Goal: Subscribe to service/newsletter

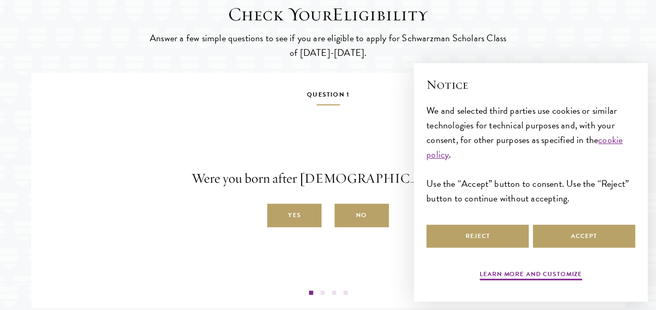
scroll to position [1654, 0]
click at [402, 228] on div "Yes No" at bounding box center [328, 215] width 578 height 23
click at [523, 42] on div "Check Your Eligibility Answer a few simple questions to see if you are eligible…" at bounding box center [328, 155] width 656 height 369
click at [392, 105] on h5 "Question 1" at bounding box center [328, 97] width 578 height 17
click at [369, 163] on div "Question 1 Were you born after [DEMOGRAPHIC_DATA]? Yes No" at bounding box center [328, 192] width 578 height 206
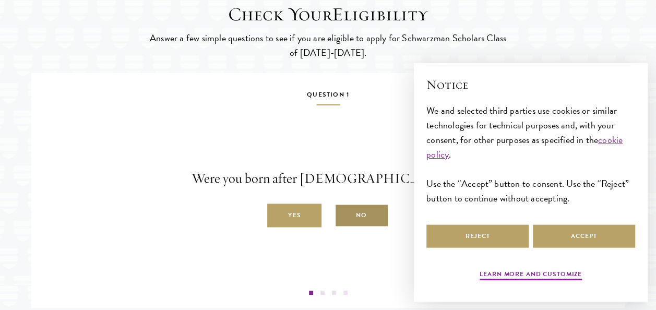
click at [368, 228] on label "No" at bounding box center [362, 215] width 54 height 23
click at [344, 215] on input "No" at bounding box center [339, 209] width 9 height 9
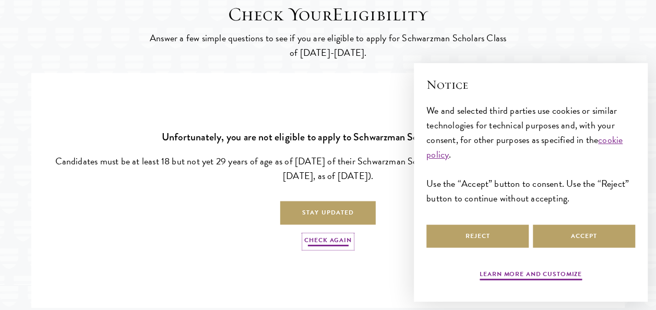
click at [328, 248] on link "Check Again" at bounding box center [327, 241] width 47 height 13
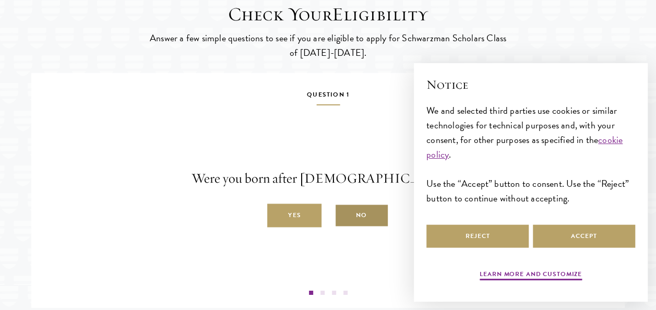
click at [363, 228] on label "No" at bounding box center [362, 215] width 54 height 23
click at [344, 215] on input "No" at bounding box center [339, 209] width 9 height 9
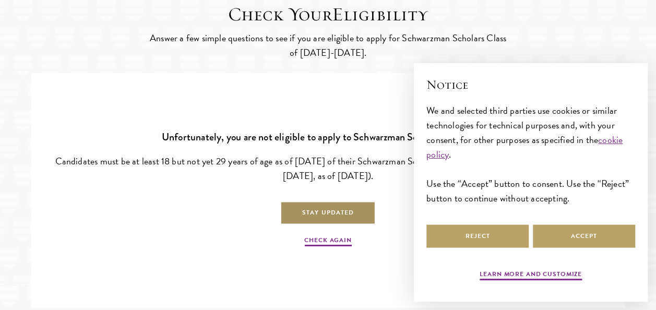
click at [334, 225] on link "Stay Updated" at bounding box center [328, 213] width 96 height 23
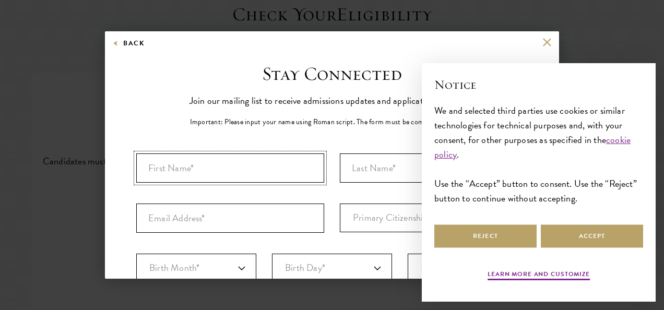
click at [225, 167] on input "First Name*" at bounding box center [230, 168] width 188 height 29
type input "SHISHAY [PERSON_NAME]"
type input "[PERSON_NAME]"
type input "[PERSON_NAME][EMAIL_ADDRESS][DOMAIN_NAME]"
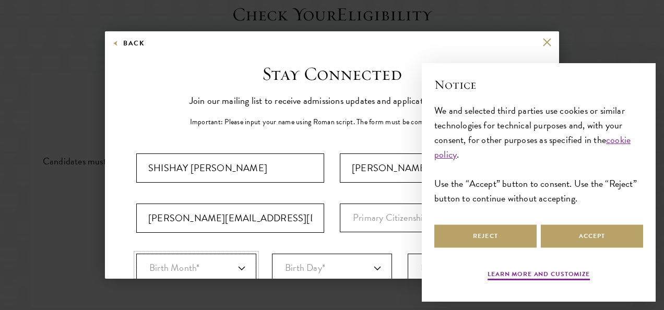
select select "01"
select select "23"
select select "1988"
select select "ET"
type input "Mekelle"
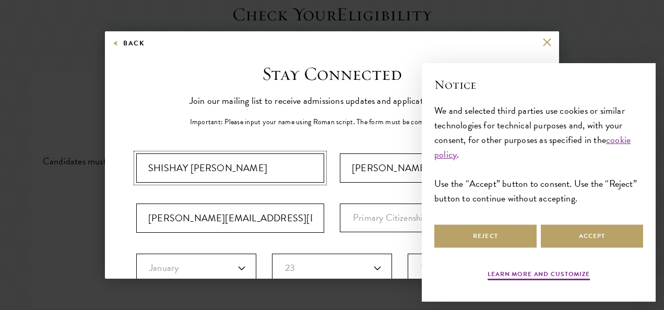
select select
click at [608, 36] on div "Back Stay Connected Please select what best describes you: Prospective Applican…" at bounding box center [332, 155] width 664 height 248
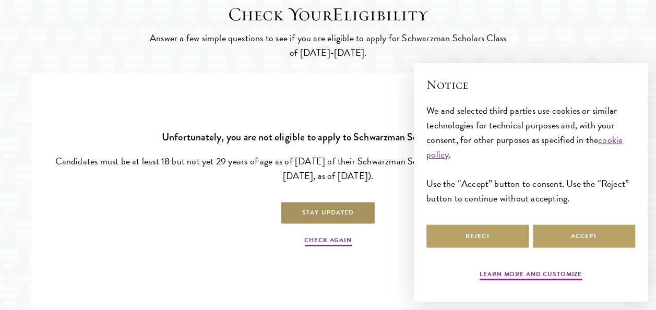
click at [310, 225] on link "Stay Updated" at bounding box center [328, 213] width 96 height 23
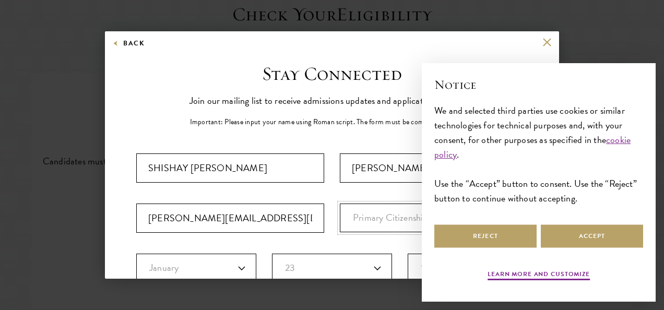
click at [377, 218] on select "Primary Citizenship* [GEOGRAPHIC_DATA] [DEMOGRAPHIC_DATA] [DEMOGRAPHIC_DATA] [D…" at bounding box center [434, 218] width 188 height 29
select select "ET"
click at [340, 204] on select "Primary Citizenship* [GEOGRAPHIC_DATA] [DEMOGRAPHIC_DATA] [DEMOGRAPHIC_DATA] [D…" at bounding box center [434, 218] width 188 height 29
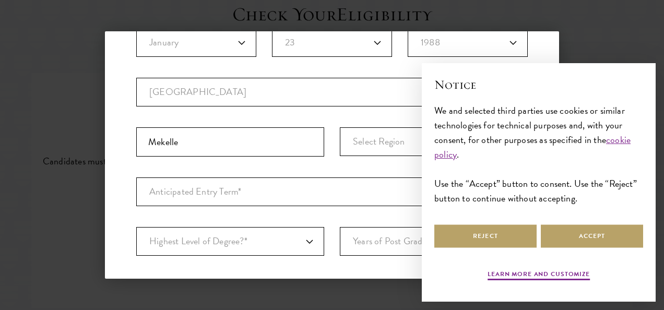
scroll to position [229, 0]
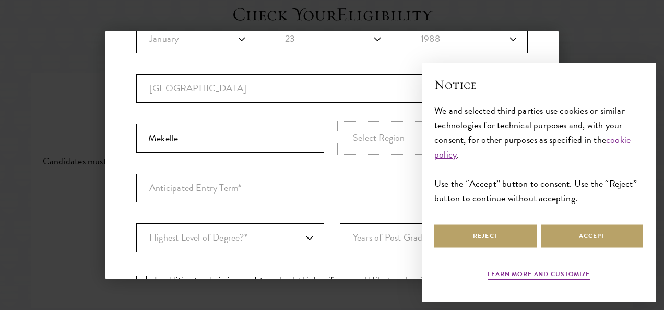
click at [355, 136] on select "Select Region [GEOGRAPHIC_DATA] Afar [GEOGRAPHIC_DATA] [GEOGRAPHIC_DATA]-[GEOGR…" at bounding box center [434, 138] width 188 height 29
select select "Tigray"
click at [340, 124] on select "Select Region [GEOGRAPHIC_DATA] Afar [GEOGRAPHIC_DATA] [GEOGRAPHIC_DATA]-[GEOGR…" at bounding box center [434, 138] width 188 height 29
click at [241, 187] on select "Anticipated Entry Term* [DATE] (Application opens [DATE]) Just Exploring" at bounding box center [332, 188] width 392 height 29
select select "a6790467-ebe7-4045-a56a-66c1cae98076"
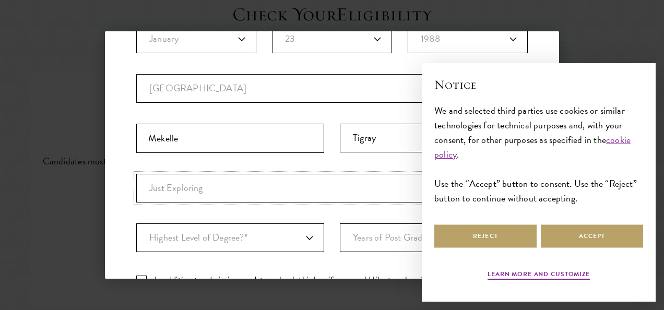
click at [136, 174] on select "Anticipated Entry Term* [DATE] (Application opens [DATE]) Just Exploring" at bounding box center [332, 188] width 392 height 29
click at [260, 234] on select "Highest Level of Degree?* PHD Bachelor's Master's Current Undergraduate Student" at bounding box center [230, 237] width 188 height 29
select select "009547fe-3364-4351-8e81-63abea734008"
click at [136, 223] on select "Highest Level of Degree?* PHD Bachelor's Master's Current Undergraduate Student" at bounding box center [230, 237] width 188 height 29
click at [358, 239] on select "Years of Post Graduation Experience?* 1 2 3 4 5 6 7 8 9 10" at bounding box center [434, 237] width 188 height 29
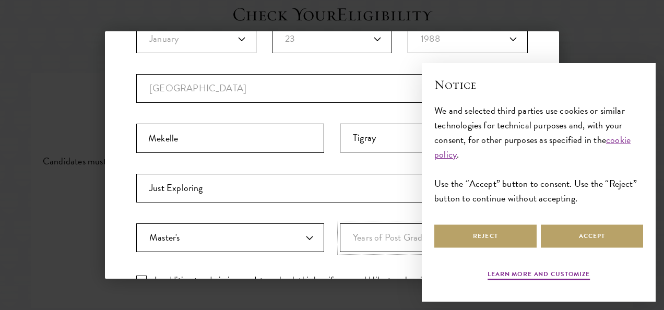
select select "5"
click at [340, 223] on select "Years of Post Graduation Experience?* 1 2 3 4 5 6 7 8 9 10" at bounding box center [434, 237] width 188 height 29
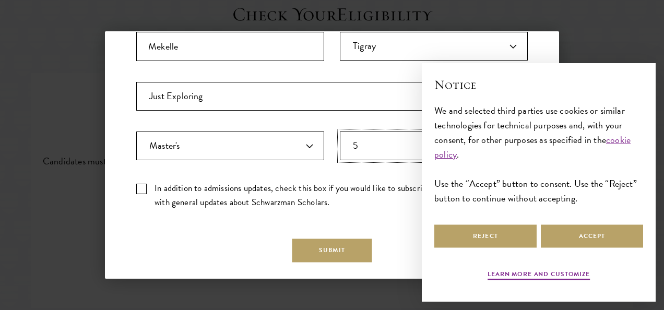
scroll to position [331, 0]
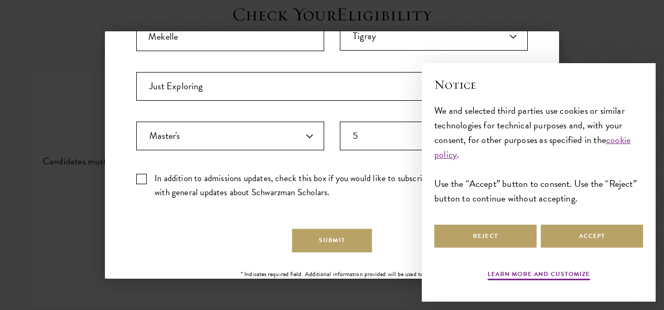
click at [142, 173] on label "In addition to admissions updates, check this box if you would like to subscrib…" at bounding box center [332, 185] width 392 height 28
click at [142, 173] on input "In addition to admissions updates, check this box if you would like to subscrib…" at bounding box center [332, 174] width 392 height 7
checkbox input "true"
click at [442, 51] on fieldset "Country Current Country [GEOGRAPHIC_DATA] [GEOGRAPHIC_DATA] [GEOGRAPHIC_DATA] […" at bounding box center [332, 22] width 392 height 100
click at [399, 201] on div "Important: The form must be completed in English. [GEOGRAPHIC_DATA] [PERSON_NAM…" at bounding box center [332, 15] width 392 height 386
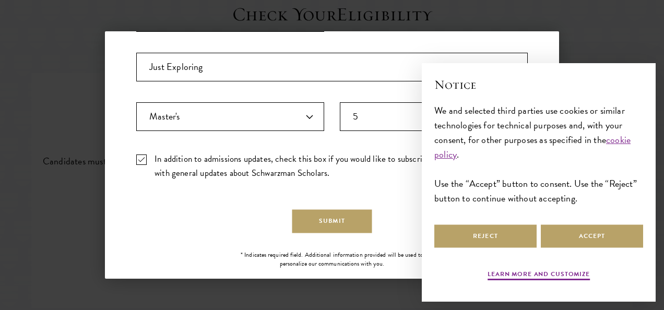
scroll to position [368, 0]
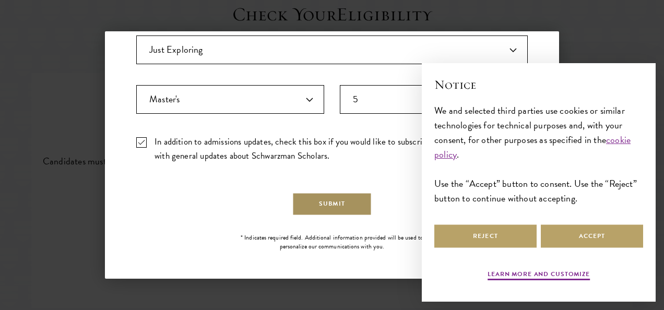
click at [332, 201] on button "Submit" at bounding box center [332, 203] width 80 height 23
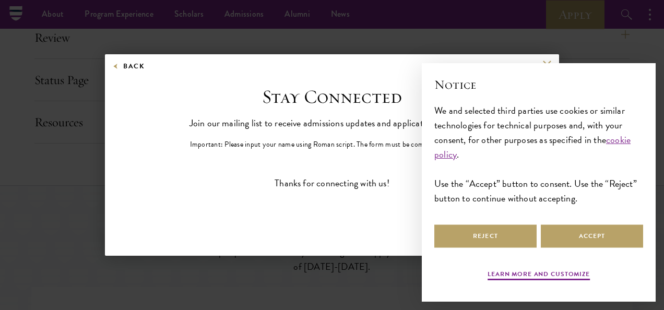
scroll to position [0, 0]
click at [383, 239] on div "Back Stay Connected Please select what best describes you: Prospective Applican…" at bounding box center [332, 155] width 454 height 202
click at [615, 141] on link "cookie policy" at bounding box center [532, 147] width 196 height 29
